Goal: Information Seeking & Learning: Learn about a topic

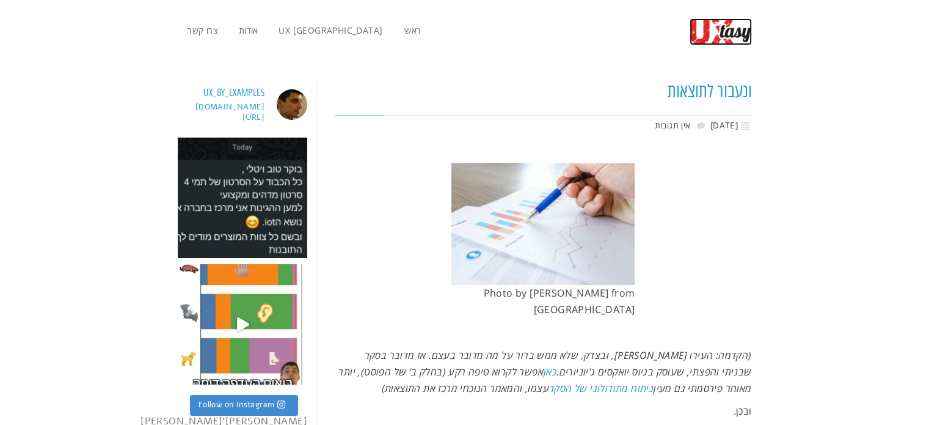
click at [727, 35] on img at bounding box center [721, 31] width 62 height 27
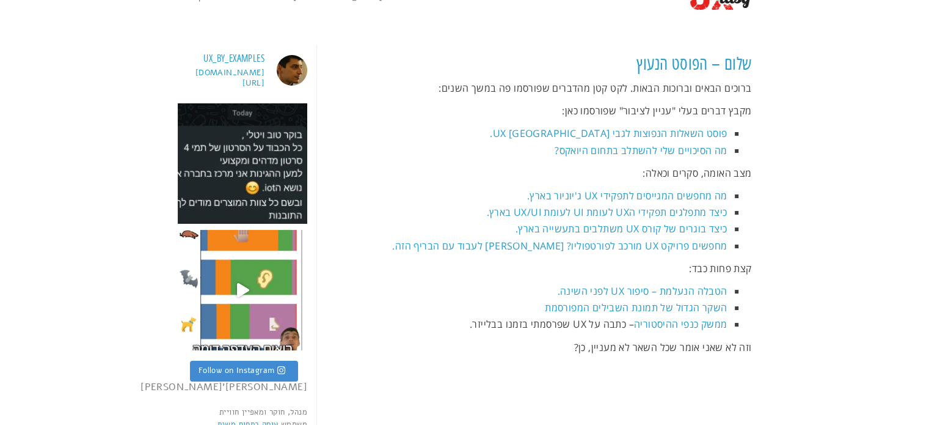
scroll to position [98, 0]
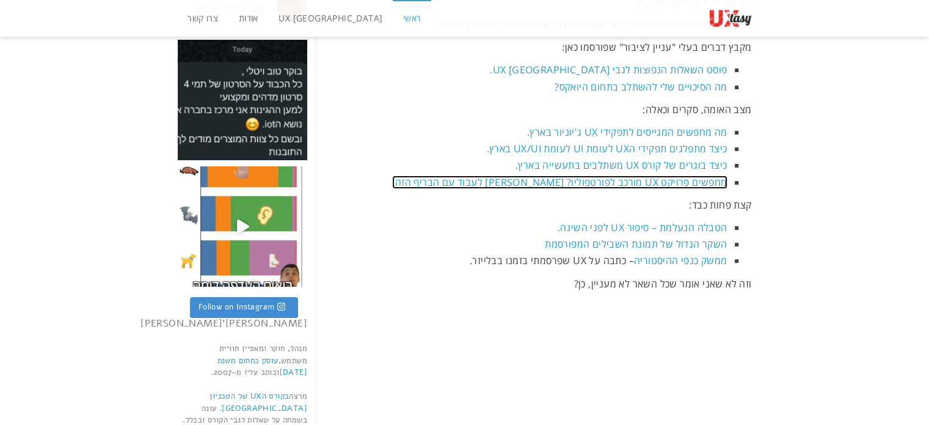
click at [698, 181] on link "מחפשים פרויקט UX מורכב לפורטפוליו? [PERSON_NAME] לעבוד עם הבריף הזה." at bounding box center [559, 181] width 335 height 13
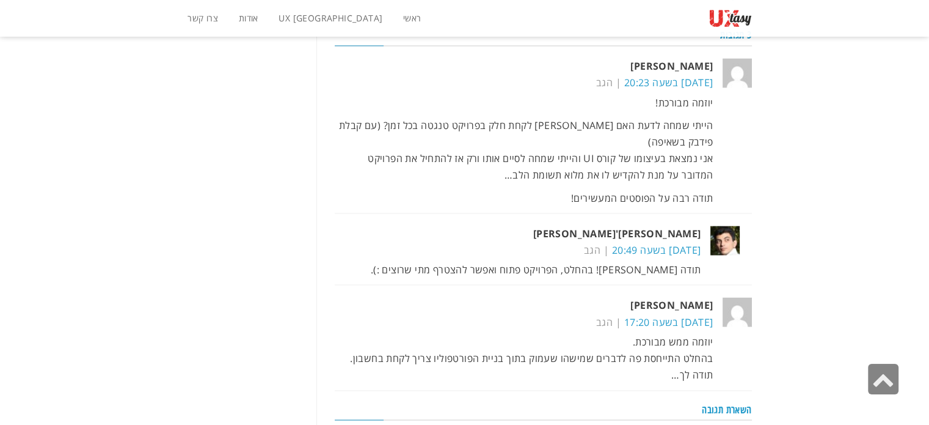
scroll to position [1931, 0]
